Goal: Navigation & Orientation: Find specific page/section

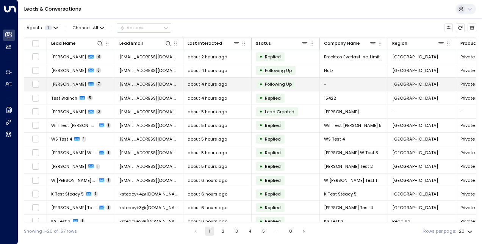
click at [67, 82] on span "[PERSON_NAME]" at bounding box center [68, 84] width 35 height 6
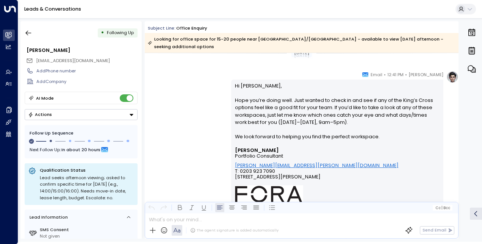
scroll to position [1394, 0]
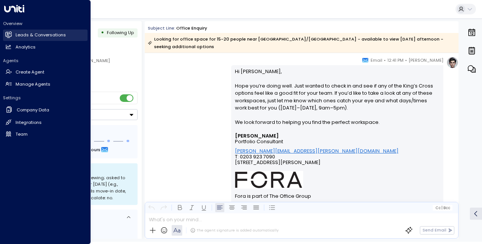
click at [22, 36] on h2 "Leads & Conversations" at bounding box center [41, 35] width 50 height 6
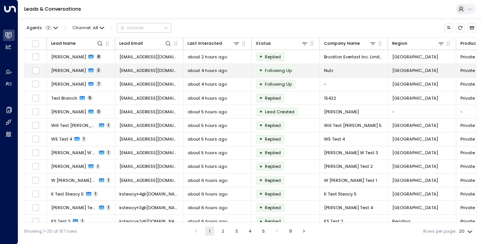
click at [64, 70] on span "[PERSON_NAME]" at bounding box center [68, 71] width 35 height 6
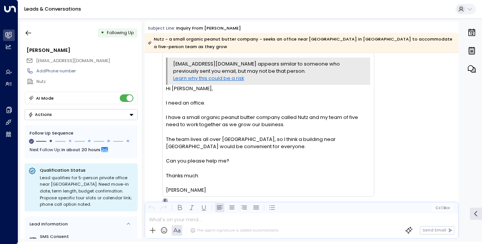
scroll to position [47, 0]
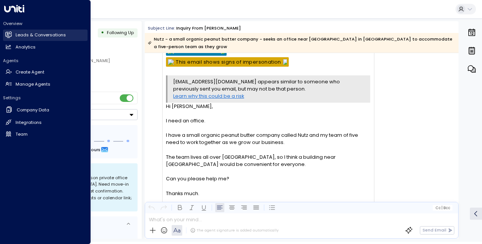
click at [27, 38] on h2 "Leads & Conversations" at bounding box center [41, 35] width 50 height 6
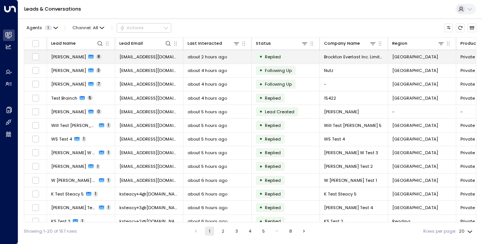
click at [61, 58] on span "[PERSON_NAME]" at bounding box center [68, 57] width 35 height 6
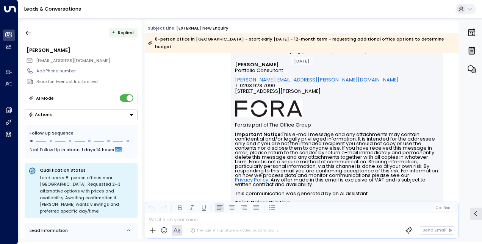
scroll to position [1870, 0]
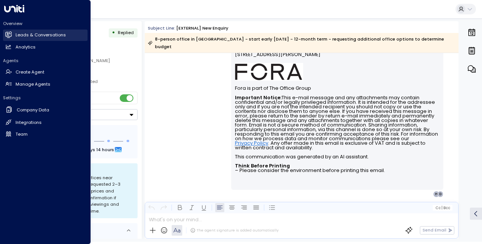
click at [15, 34] on link "Leads & Conversations Leads & Conversations" at bounding box center [45, 35] width 85 height 11
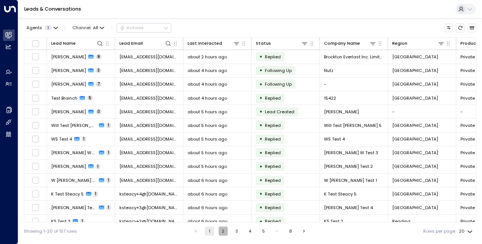
click at [223, 233] on button "2" at bounding box center [223, 231] width 9 height 9
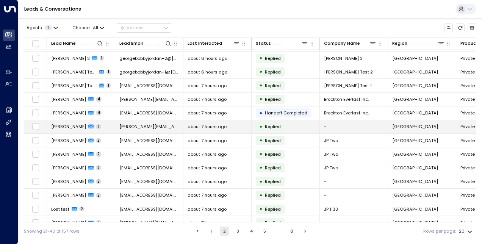
scroll to position [46, 0]
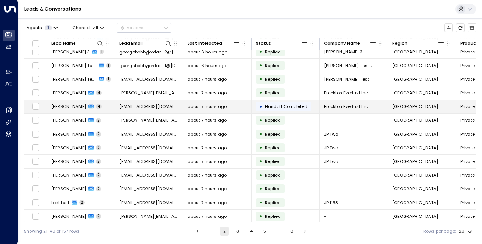
click at [73, 104] on span "[PERSON_NAME]" at bounding box center [68, 107] width 35 height 6
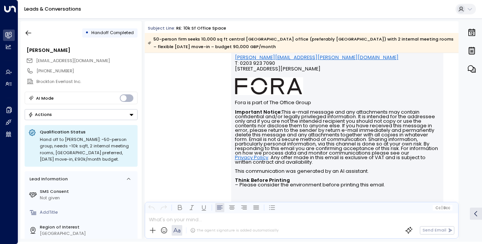
scroll to position [983, 0]
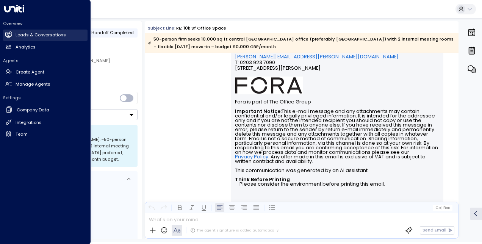
click at [16, 36] on h2 "Leads & Conversations" at bounding box center [41, 35] width 50 height 6
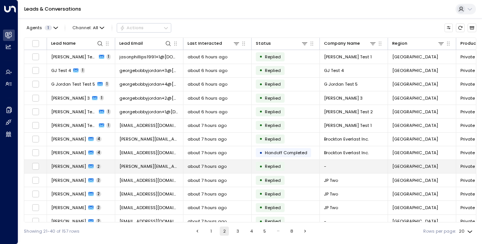
click at [71, 164] on span "[PERSON_NAME]" at bounding box center [68, 166] width 35 height 6
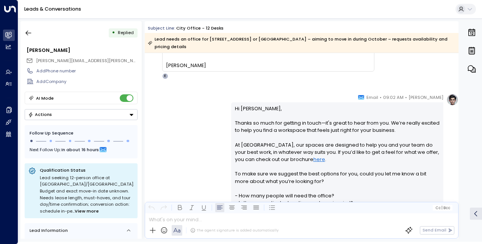
scroll to position [134, 0]
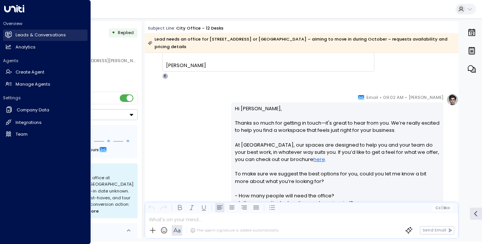
click at [24, 38] on h2 "Leads & Conversations" at bounding box center [41, 35] width 50 height 6
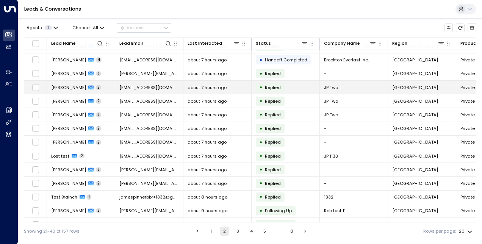
scroll to position [101, 0]
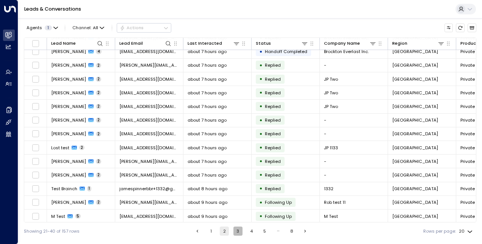
click at [238, 231] on button "3" at bounding box center [238, 231] width 9 height 9
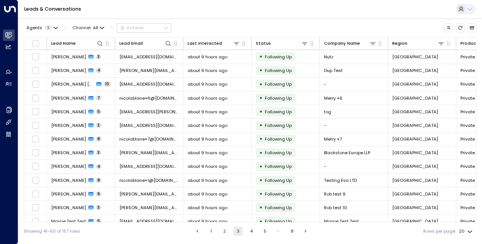
click at [213, 234] on button "1" at bounding box center [211, 231] width 9 height 9
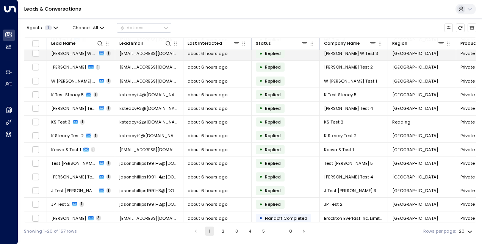
scroll to position [101, 0]
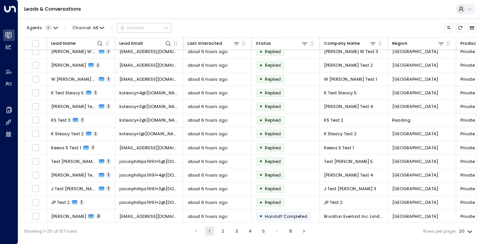
click at [222, 231] on button "2" at bounding box center [223, 231] width 9 height 9
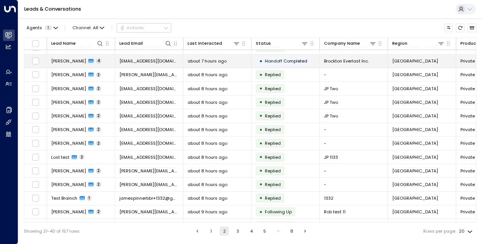
scroll to position [101, 0]
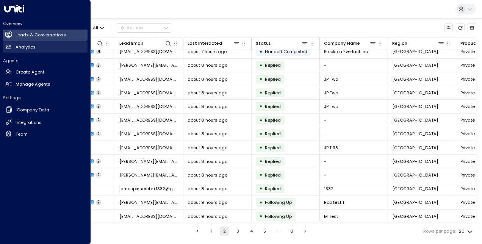
click at [9, 49] on icon at bounding box center [8, 47] width 6 height 6
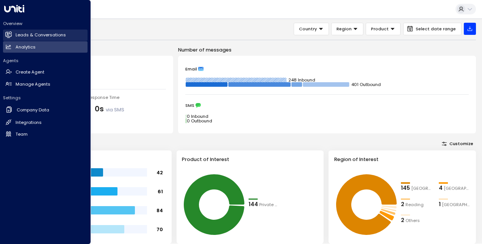
click at [10, 34] on icon at bounding box center [9, 34] width 5 height 6
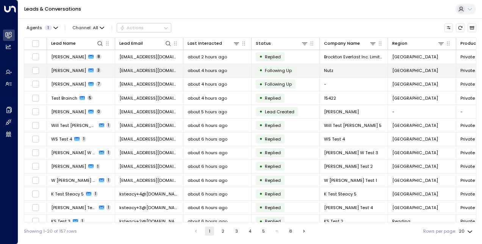
click at [74, 69] on span "[PERSON_NAME]" at bounding box center [68, 71] width 35 height 6
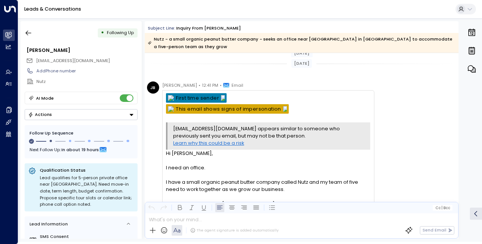
scroll to position [8, 0]
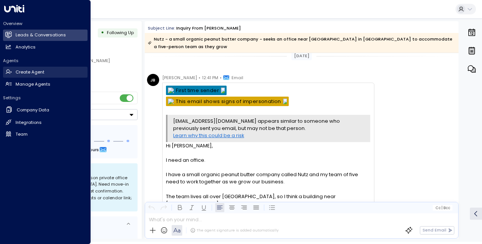
drag, startPoint x: 20, startPoint y: 38, endPoint x: 58, endPoint y: 75, distance: 52.3
click at [20, 38] on h2 "Leads & Conversations" at bounding box center [41, 35] width 50 height 6
